Goal: Communication & Community: Answer question/provide support

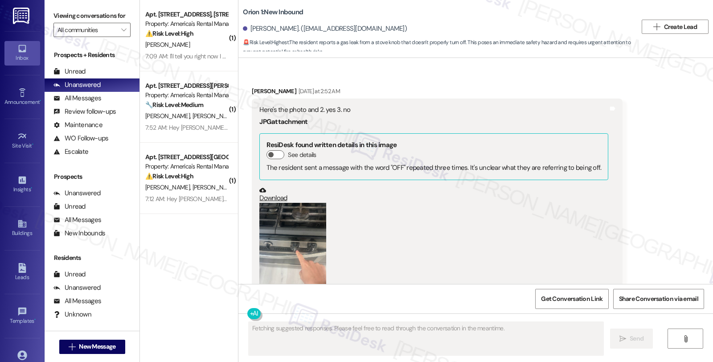
scroll to position [1460, 0]
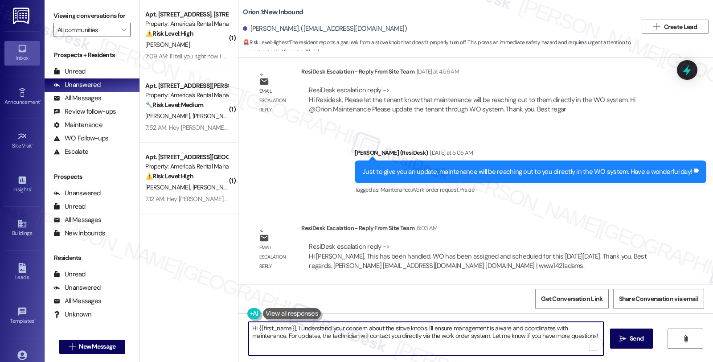
drag, startPoint x: 291, startPoint y: 328, endPoint x: 577, endPoint y: 336, distance: 286.3
click at [585, 335] on textarea "Hi {{first_name}}, I understand your concern about the stove knobs. I'll ensure…" at bounding box center [426, 338] width 355 height 33
paste textarea "This has been handled. WO has been assigned and scheduled for this coming Frida…"
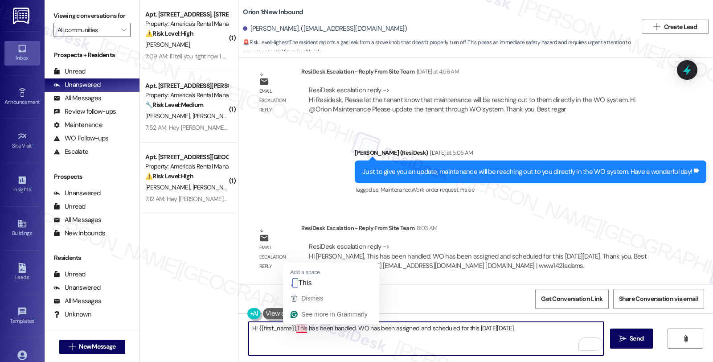
drag, startPoint x: 291, startPoint y: 328, endPoint x: 296, endPoint y: 328, distance: 5.0
click at [291, 328] on textarea "Hi {{first_name}},This has been handled. WO has been assigned and scheduled for…" at bounding box center [426, 338] width 355 height 33
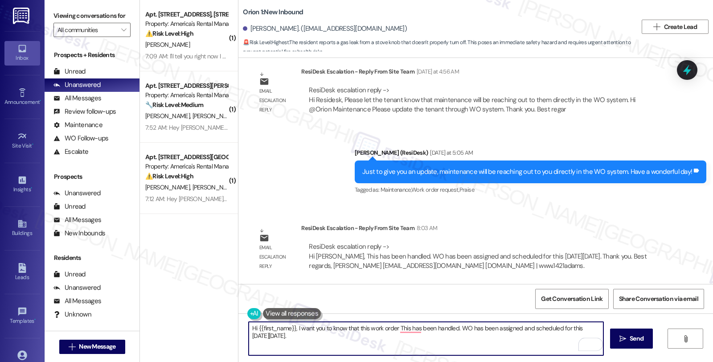
click at [466, 329] on textarea "Hi {{first_name}}, I want you to know that this work order This has been handle…" at bounding box center [426, 338] width 355 height 33
click at [564, 328] on textarea "Hi {{first_name}}, I want you to know that this work order has been assigned an…" at bounding box center [426, 338] width 355 height 33
type textarea "Hi {{first_name}}, I want you to know that this work order has been assigned an…"
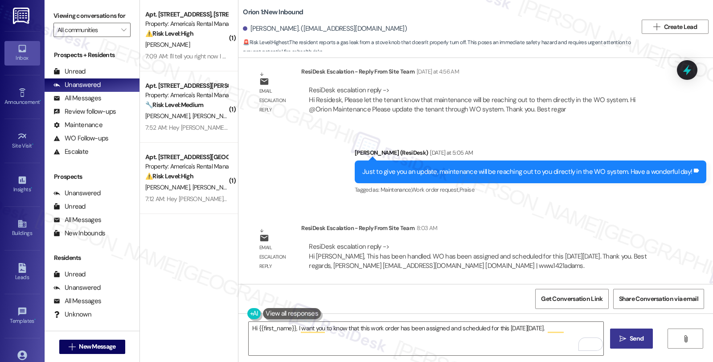
click at [643, 337] on span "Send" at bounding box center [636, 338] width 17 height 9
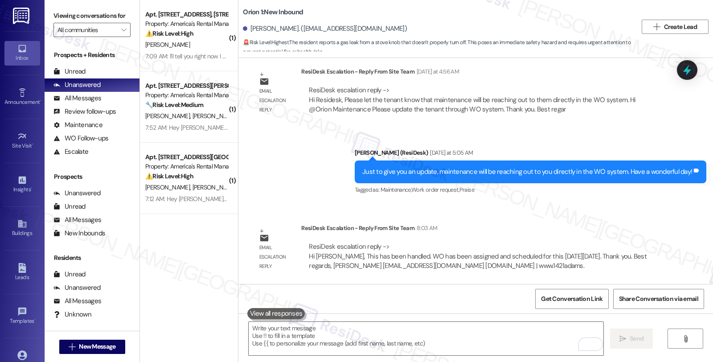
click at [579, 206] on div "Survey, sent via SMS Residesk Automated Survey Aug 20, 2025 at 12:20 AM Hi Bryt…" at bounding box center [475, 171] width 475 height 226
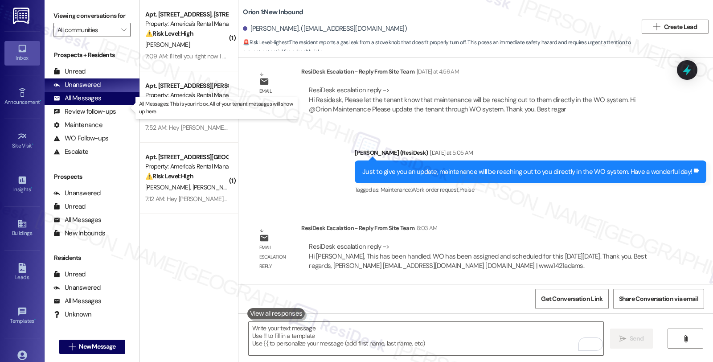
click at [83, 103] on div "All Messages" at bounding box center [77, 98] width 48 height 9
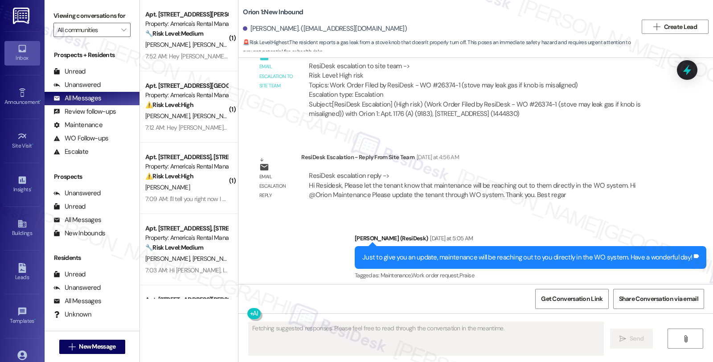
scroll to position [1536, 0]
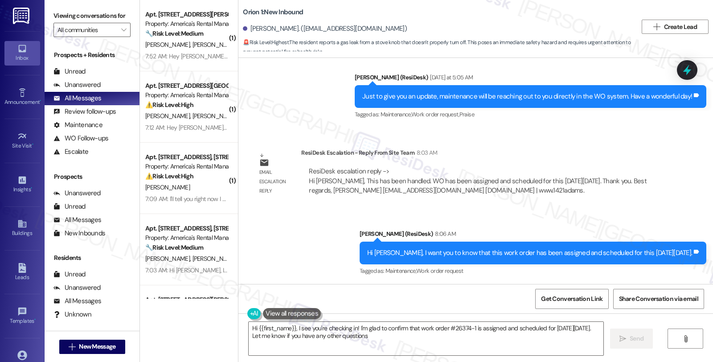
type textarea "Hi {{first_name}}, I see you're checking in! I'm glad to confirm that work orde…"
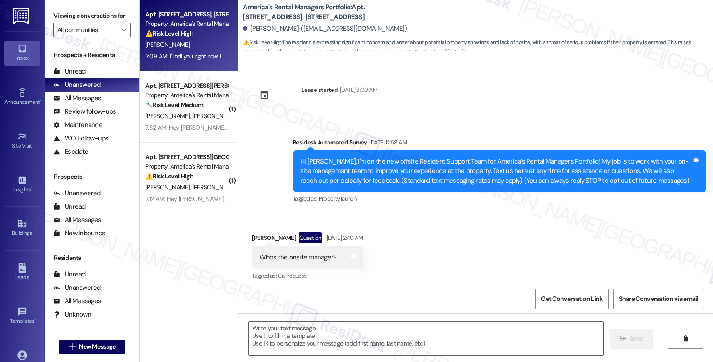
scroll to position [1821, 0]
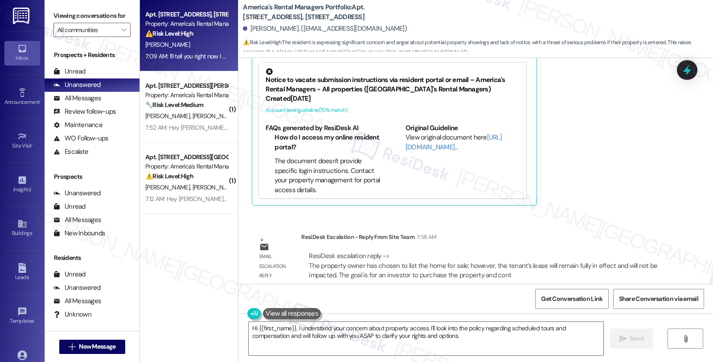
click at [600, 149] on div "[PERSON_NAME] 7:09 AM I'll tell you right now I am absolutely not okay with any…" at bounding box center [459, 90] width 414 height 229
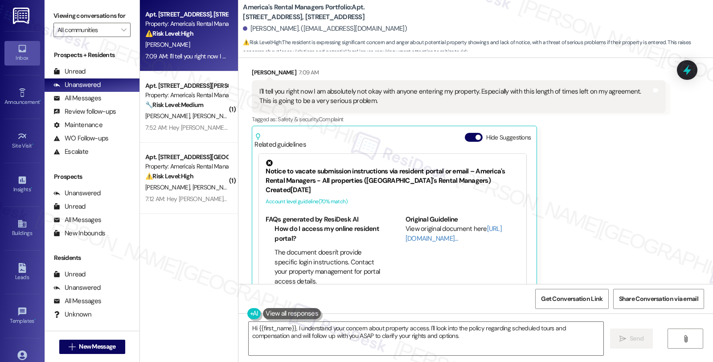
scroll to position [1673, 0]
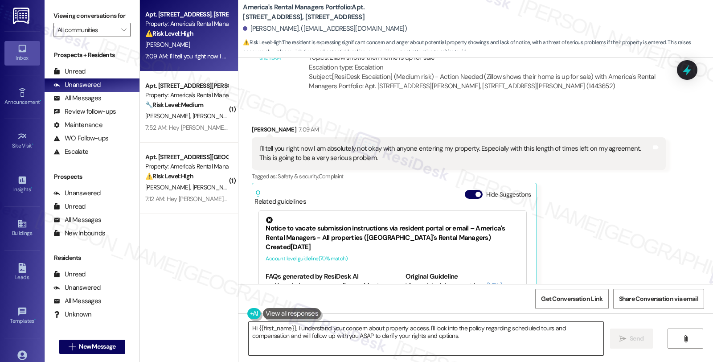
click at [249, 329] on textarea "Hi {{first_name}}, I understand your concern about property access. I'll look i…" at bounding box center [426, 338] width 355 height 33
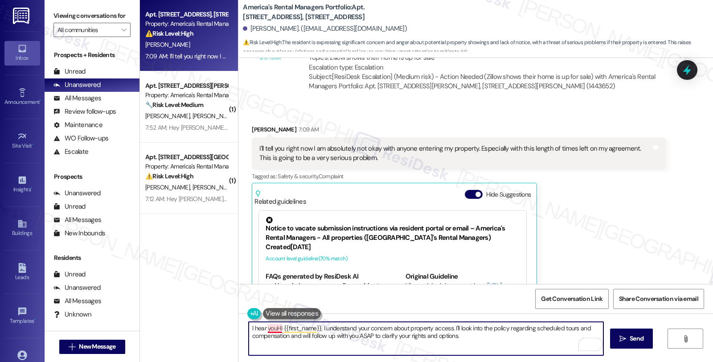
click at [272, 325] on textarea "I hear youHi {{first_name}}, I understand your concern about property access. I…" at bounding box center [426, 338] width 355 height 33
paste textarea "he property owner has chosen to list the home for sale; however, the tenant's l…"
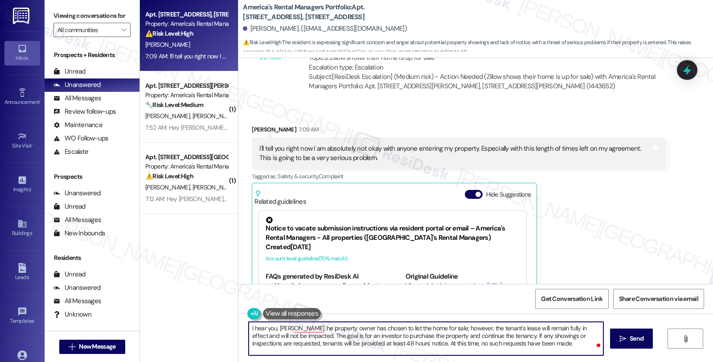
click at [287, 330] on textarea "I hear you, [PERSON_NAME]. he property owner has chosen to list the home for sa…" at bounding box center [426, 338] width 355 height 33
click at [288, 330] on textarea "I hear you, [PERSON_NAME]. I'd like to he property owner has chosen to list the…" at bounding box center [426, 338] width 355 height 33
click at [516, 330] on textarea "I hear you, [PERSON_NAME]. Here's an update. The property owner has chosen to l…" at bounding box center [426, 338] width 355 height 33
click at [291, 344] on textarea "I hear you, [PERSON_NAME]. Here's an update. The property owner has chosen to l…" at bounding box center [426, 338] width 355 height 33
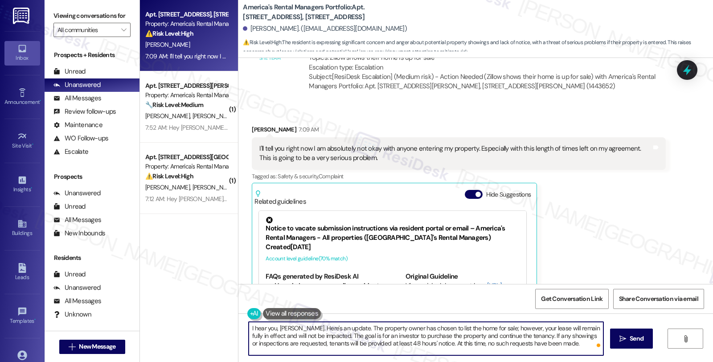
click at [291, 344] on textarea "I hear you, [PERSON_NAME]. Here's an update. The property owner has chosen to l…" at bounding box center [426, 338] width 355 height 33
click at [553, 343] on textarea "I hear you, [PERSON_NAME]. Here's an update. The property owner has chosen to l…" at bounding box center [426, 338] width 355 height 33
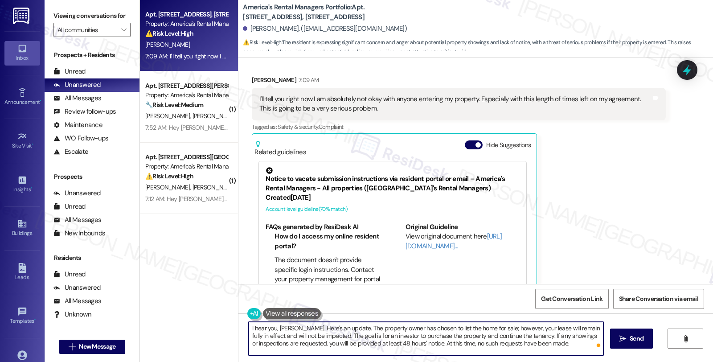
scroll to position [1821, 0]
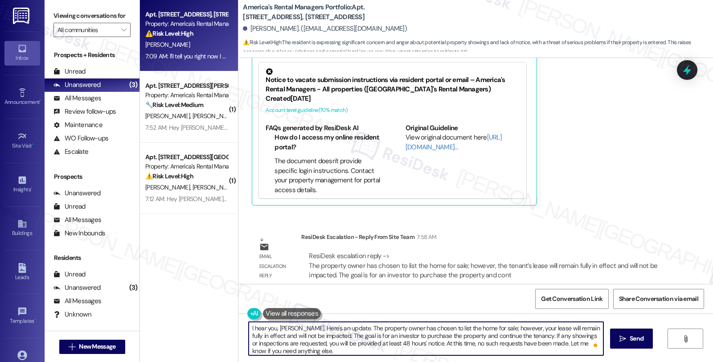
click at [526, 349] on textarea "I hear you, [PERSON_NAME]. Here's an update. The property owner has chosen to l…" at bounding box center [426, 338] width 355 height 33
type textarea "I hear you, [PERSON_NAME]. Here's an update. The property owner has chosen to l…"
click at [638, 342] on span "Send" at bounding box center [637, 338] width 14 height 9
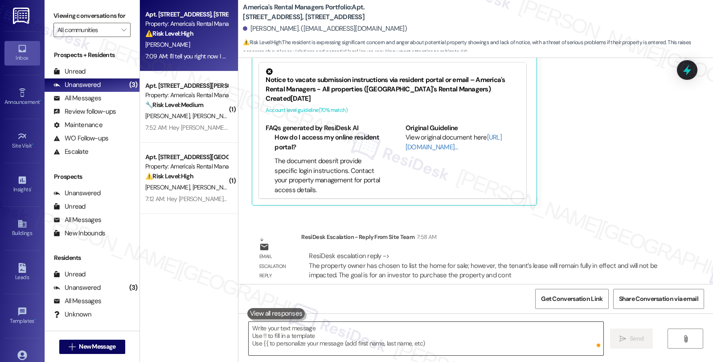
scroll to position [1739, 0]
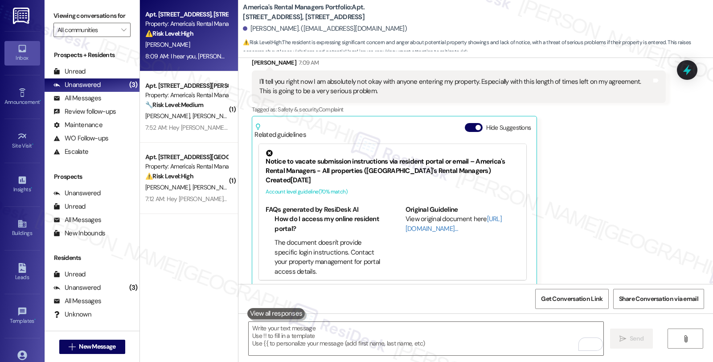
drag, startPoint x: 685, startPoint y: 228, endPoint x: 676, endPoint y: 228, distance: 8.9
click at [685, 228] on div "Received via SMS [PERSON_NAME] 7:09 AM I'll tell you right now I am absolutely …" at bounding box center [475, 166] width 475 height 256
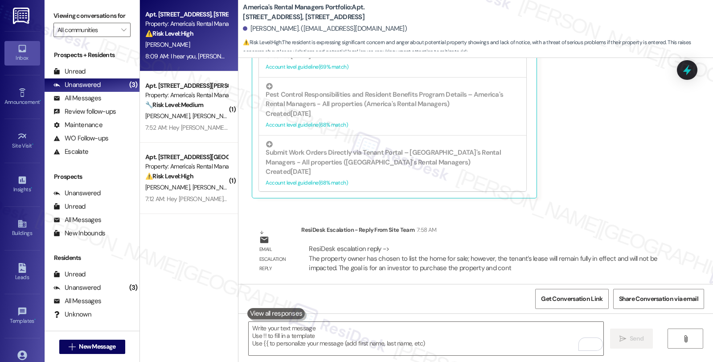
scroll to position [1902, 0]
